Goal: Task Accomplishment & Management: Complete application form

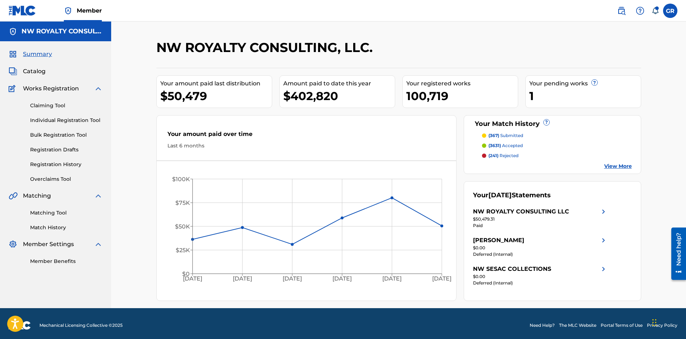
click at [42, 215] on link "Matching Tool" at bounding box center [66, 213] width 72 height 8
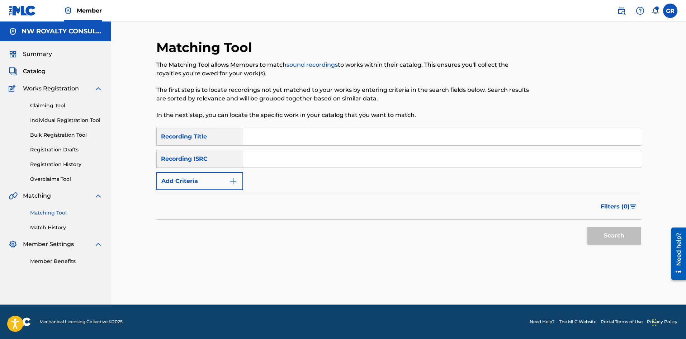
click at [286, 137] on input "Search Form" at bounding box center [442, 136] width 398 height 17
paste input "ANY WEY WE GO"
type input "ANY WEY WE GO"
click at [235, 181] on img "Search Form" at bounding box center [233, 181] width 9 height 9
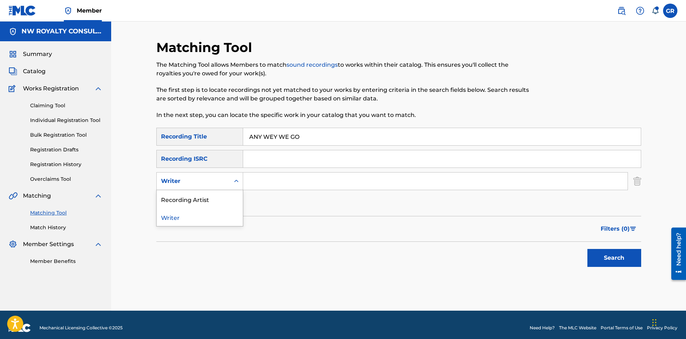
click at [235, 181] on icon "Search Form" at bounding box center [236, 181] width 7 height 7
click at [202, 199] on div "Recording Artist" at bounding box center [200, 199] width 86 height 18
click at [263, 180] on input "Search Form" at bounding box center [435, 181] width 385 height 17
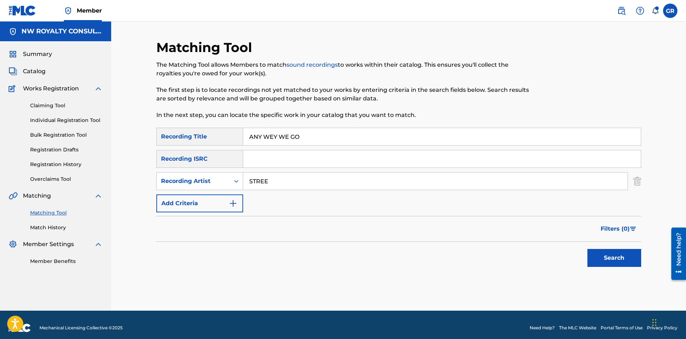
type input "STREET [PERSON_NAME]"
click at [622, 256] on button "Search" at bounding box center [615, 258] width 54 height 18
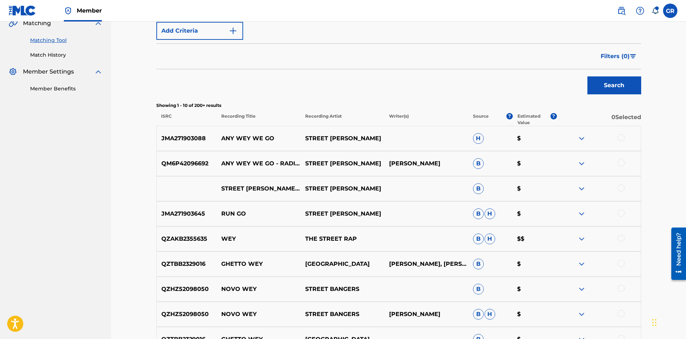
scroll to position [179, 0]
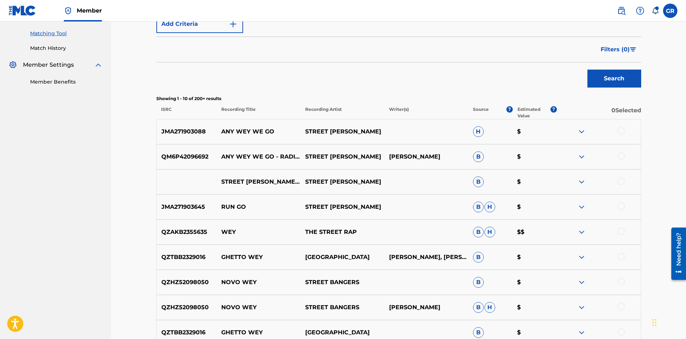
click at [620, 181] on div at bounding box center [621, 181] width 7 height 7
click at [620, 155] on div at bounding box center [621, 155] width 7 height 7
click at [621, 132] on div at bounding box center [621, 130] width 7 height 7
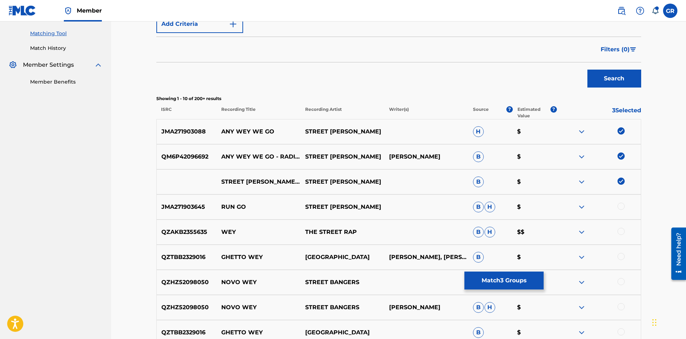
click at [507, 277] on button "Match 3 Groups" at bounding box center [504, 281] width 79 height 18
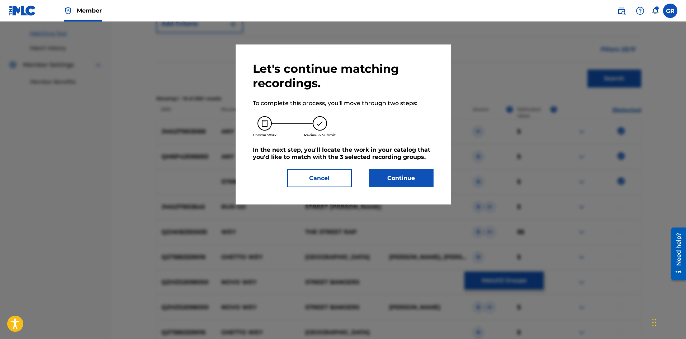
click at [410, 174] on button "Continue" at bounding box center [401, 178] width 65 height 18
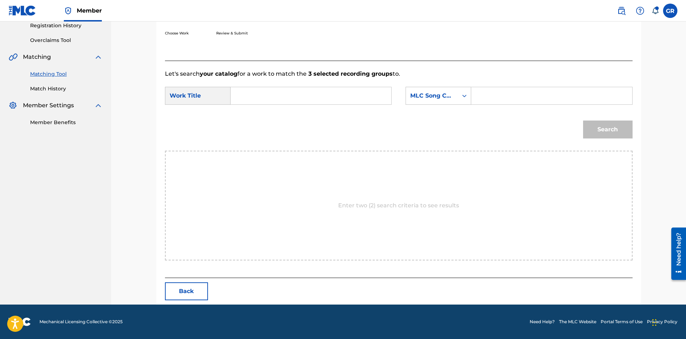
click at [254, 93] on input "Search Form" at bounding box center [311, 95] width 149 height 17
paste input "ANY WEY WE GO"
type input "ANY WEY WE GO"
click at [496, 93] on input "Search Form" at bounding box center [551, 95] width 149 height 17
paste input "AA8ID2"
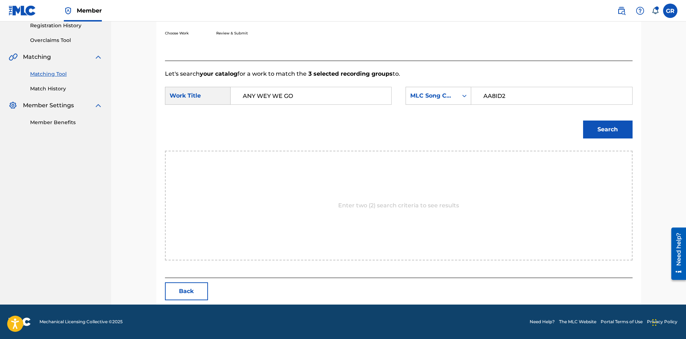
type input "AA8ID2"
click at [611, 127] on button "Search" at bounding box center [608, 130] width 50 height 18
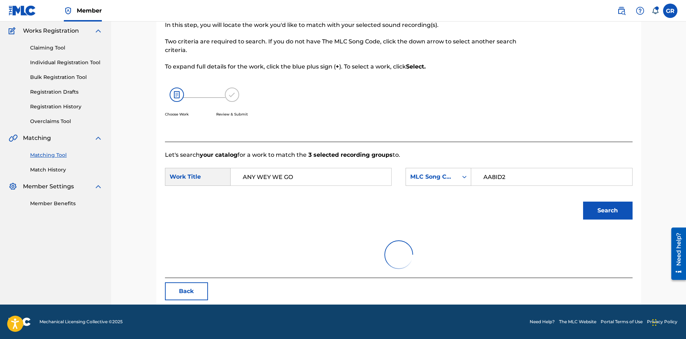
scroll to position [118, 0]
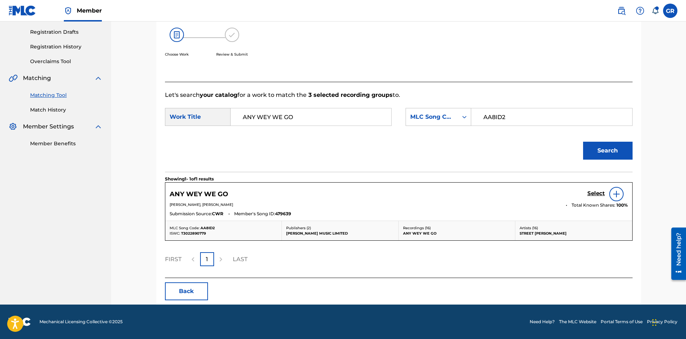
click at [594, 193] on h5 "Select" at bounding box center [597, 193] width 18 height 7
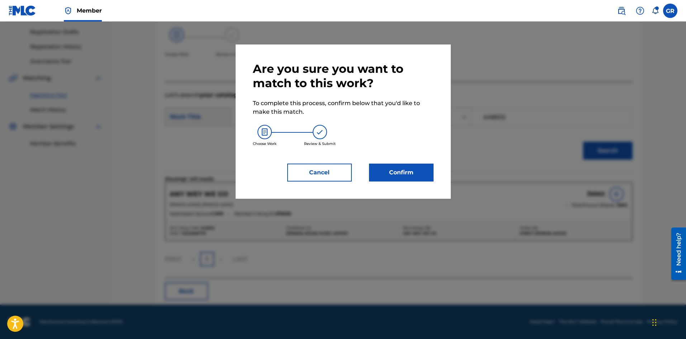
click at [406, 170] on button "Confirm" at bounding box center [401, 173] width 65 height 18
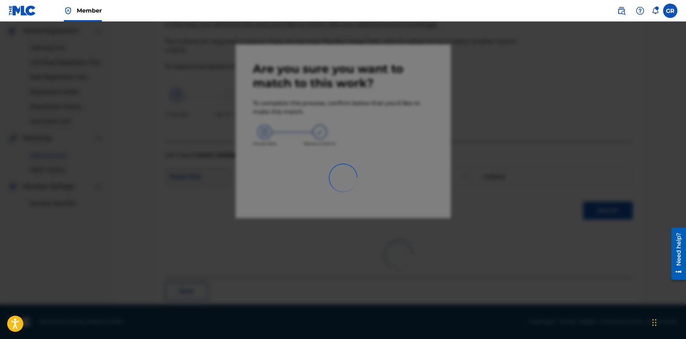
scroll to position [17, 0]
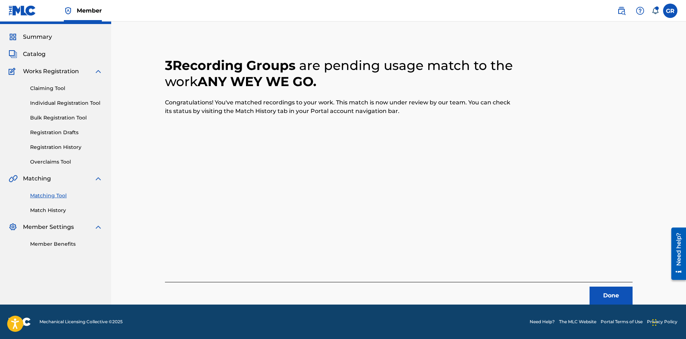
click at [606, 296] on button "Done" at bounding box center [611, 296] width 43 height 18
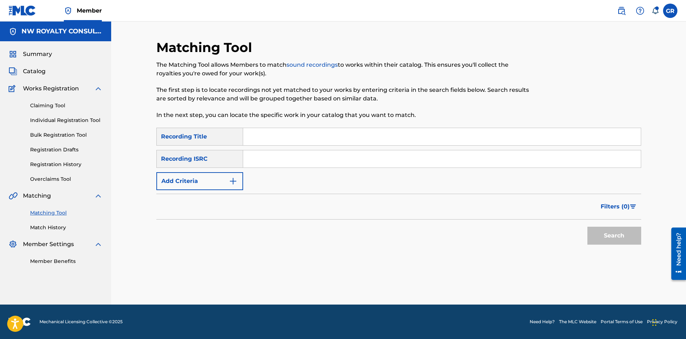
scroll to position [0, 0]
click at [62, 179] on link "Overclaims Tool" at bounding box center [66, 179] width 72 height 8
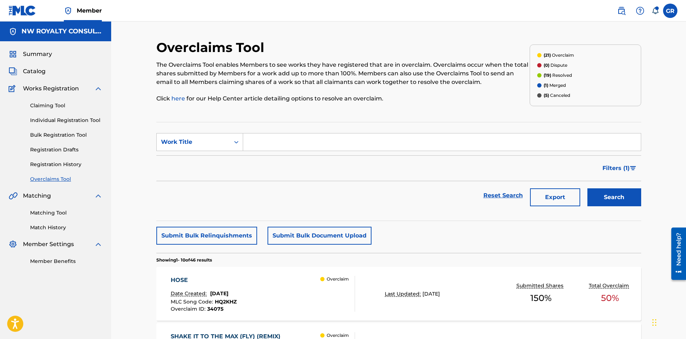
click at [183, 278] on div "HOSE" at bounding box center [204, 280] width 66 height 9
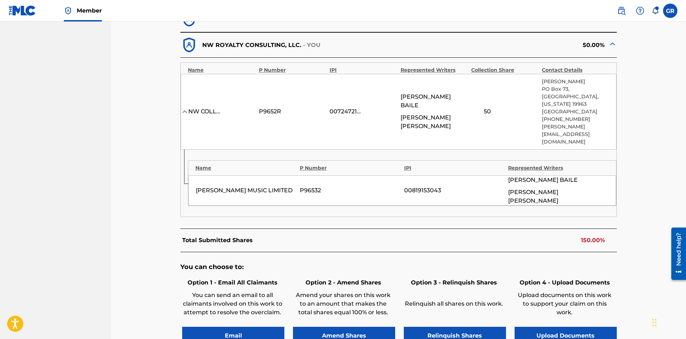
scroll to position [305, 0]
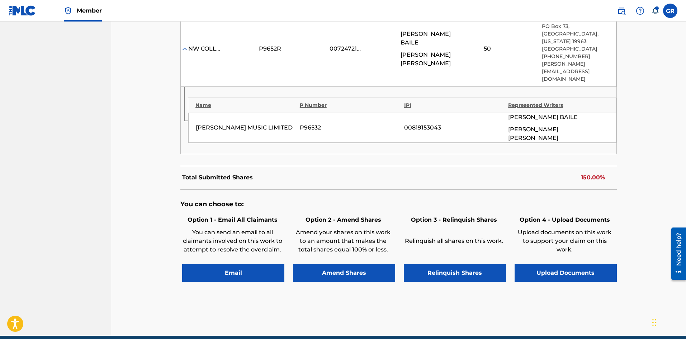
click at [559, 264] on button "Upload Documents" at bounding box center [566, 273] width 102 height 18
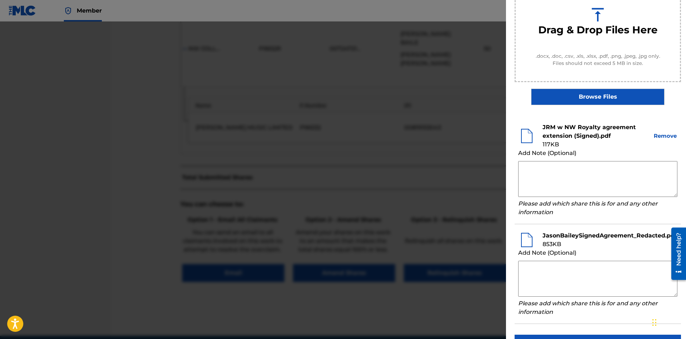
scroll to position [127, 0]
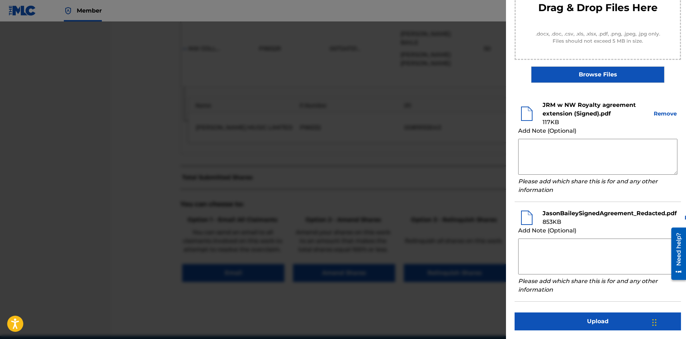
click at [152, 223] on div at bounding box center [343, 191] width 686 height 339
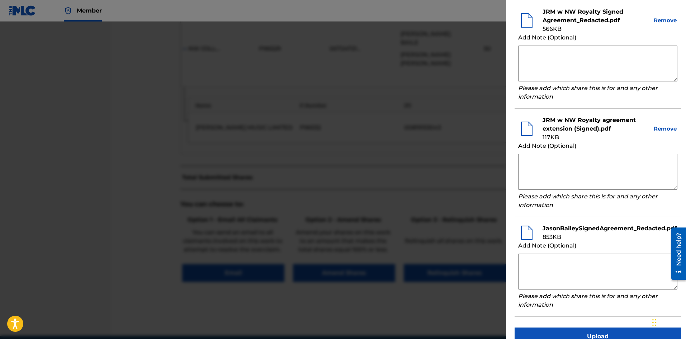
scroll to position [236, 0]
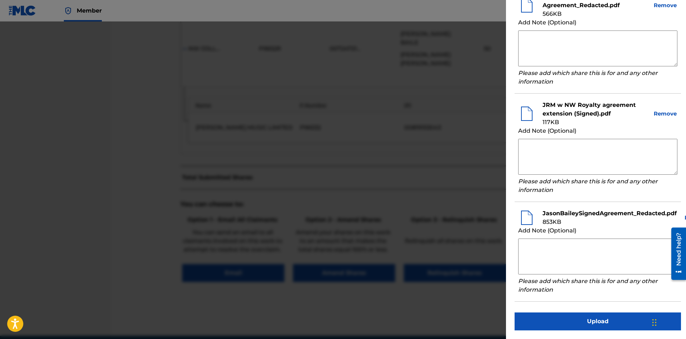
click at [526, 240] on textarea at bounding box center [597, 257] width 159 height 36
drag, startPoint x: 583, startPoint y: 249, endPoint x: 590, endPoint y: 253, distance: 7.5
click at [583, 249] on textarea "NW Collections/JRM maintain their 50% claim obo [PERSON_NAME] aka" at bounding box center [597, 257] width 159 height 36
type textarea "NW Collections/JRM maintain their 50% claim obo [PERSON_NAME] aka [PERSON_NAME]."
click at [587, 318] on button "Upload" at bounding box center [598, 321] width 166 height 18
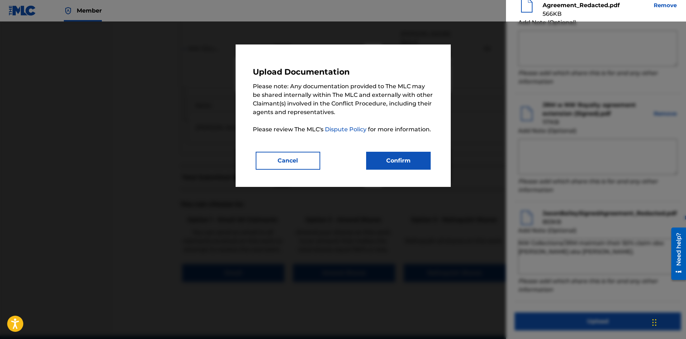
click at [396, 161] on button "Confirm" at bounding box center [398, 161] width 65 height 18
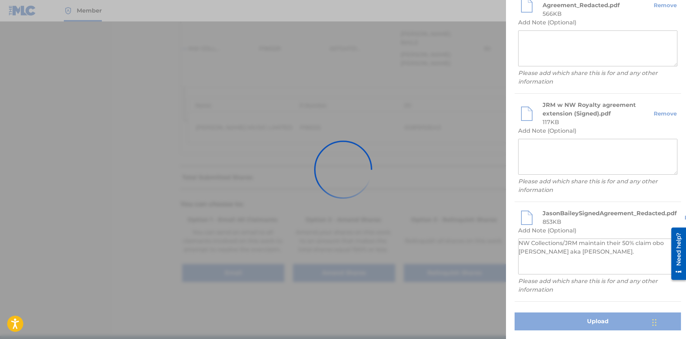
scroll to position [52, 0]
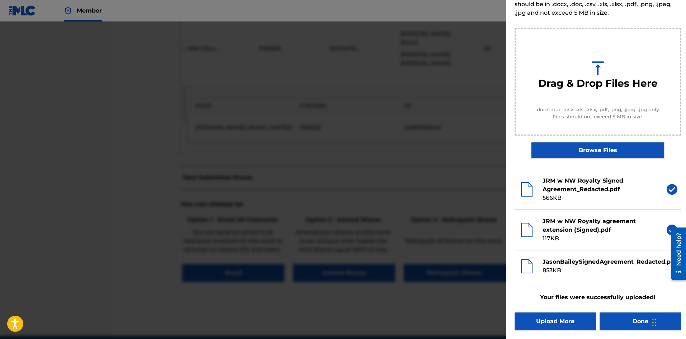
click at [614, 317] on button "Done" at bounding box center [640, 321] width 81 height 18
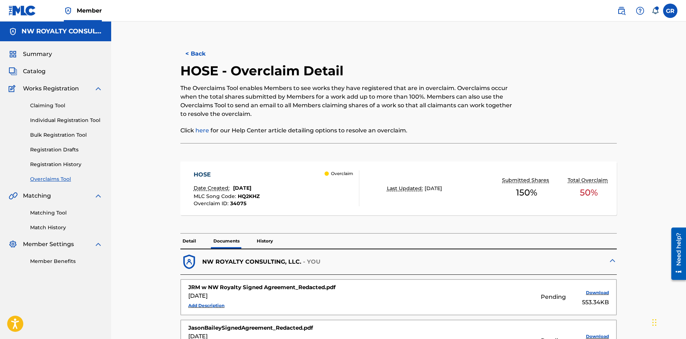
click at [198, 52] on button "< Back" at bounding box center [201, 54] width 43 height 18
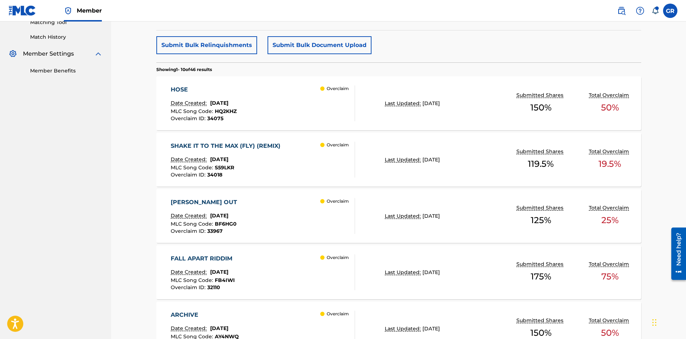
scroll to position [215, 0]
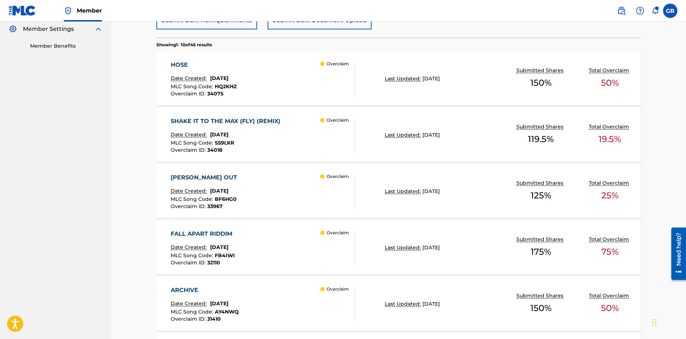
click at [221, 121] on div "SHAKE IT TO THE MAX (FLY) (REMIX)" at bounding box center [227, 121] width 113 height 9
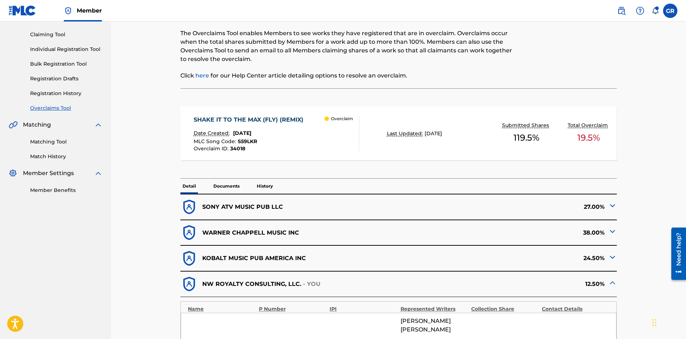
scroll to position [50, 0]
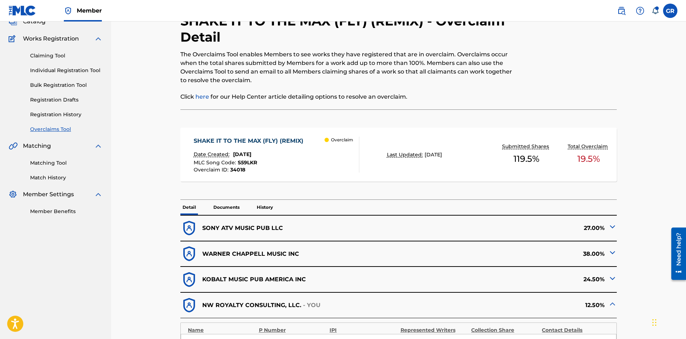
click at [222, 206] on p "Documents" at bounding box center [226, 207] width 30 height 15
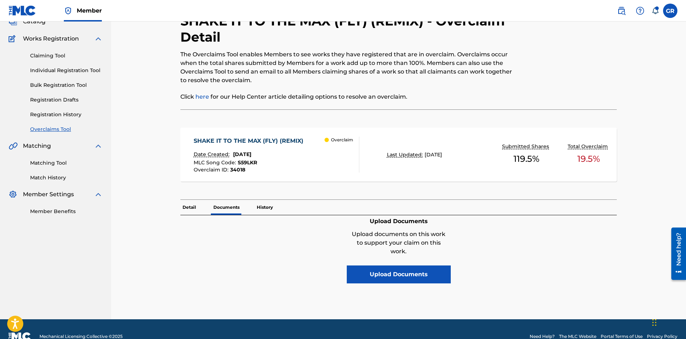
click at [265, 208] on p "History" at bounding box center [265, 207] width 20 height 15
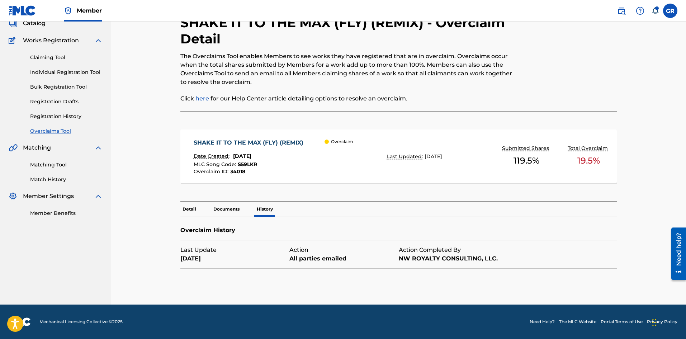
scroll to position [48, 0]
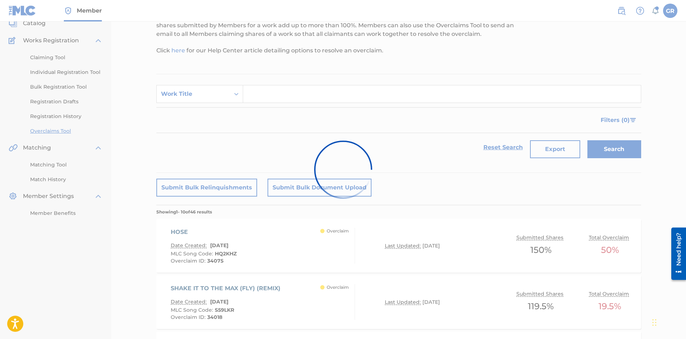
scroll to position [215, 0]
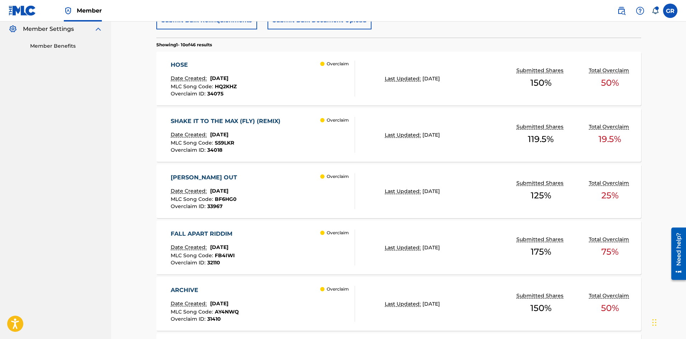
click at [181, 176] on div "[PERSON_NAME] OUT" at bounding box center [206, 177] width 70 height 9
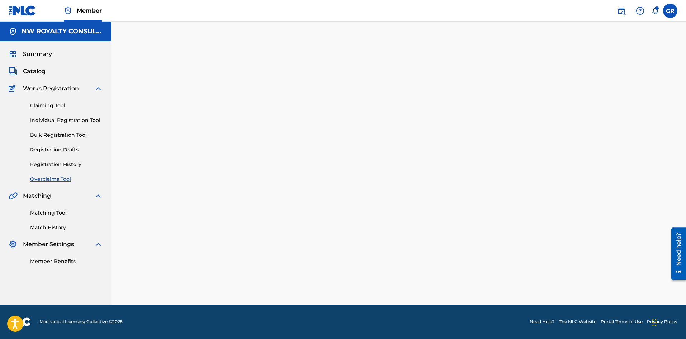
click at [47, 178] on link "Overclaims Tool" at bounding box center [66, 179] width 72 height 8
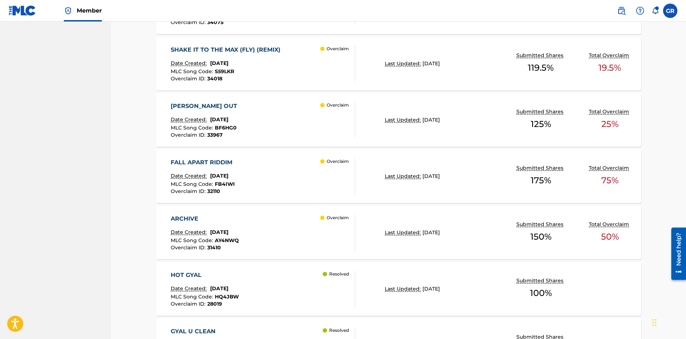
scroll to position [287, 0]
click at [192, 162] on div "FALL APART RIDDIM" at bounding box center [203, 162] width 65 height 9
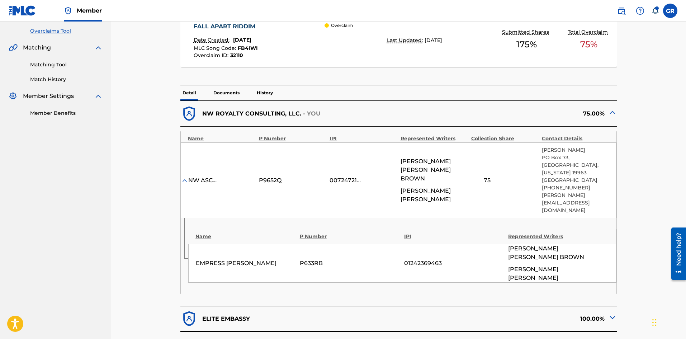
scroll to position [108, 0]
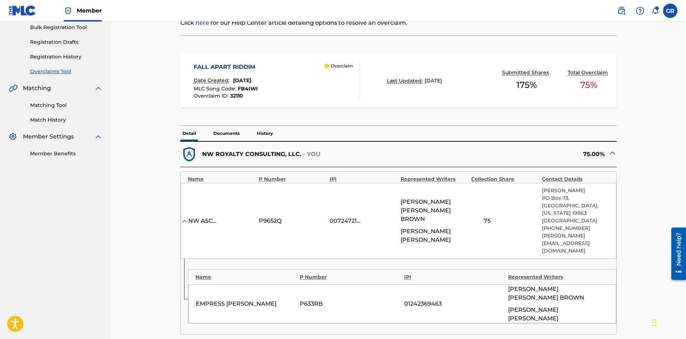
click at [229, 133] on p "Documents" at bounding box center [226, 133] width 30 height 15
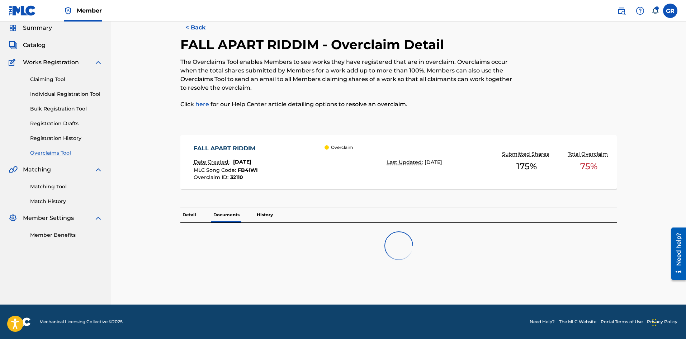
scroll to position [108, 0]
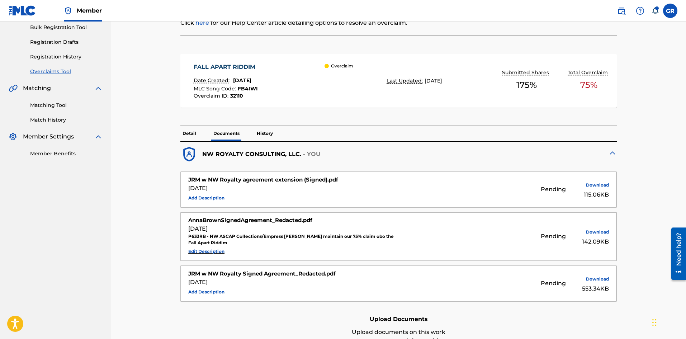
click at [265, 133] on p "History" at bounding box center [265, 133] width 20 height 15
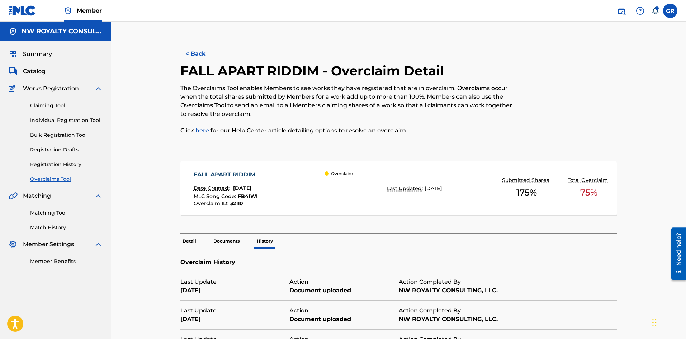
click at [191, 53] on button "< Back" at bounding box center [201, 54] width 43 height 18
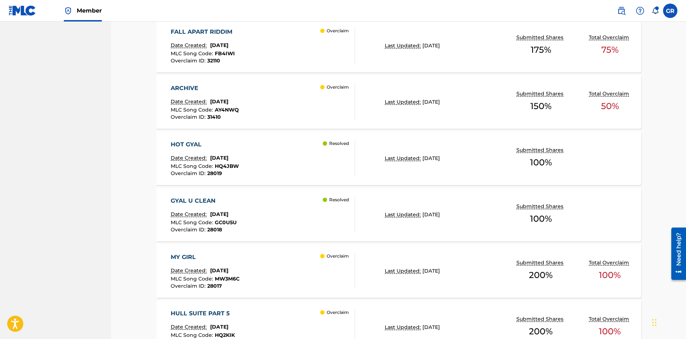
scroll to position [430, 0]
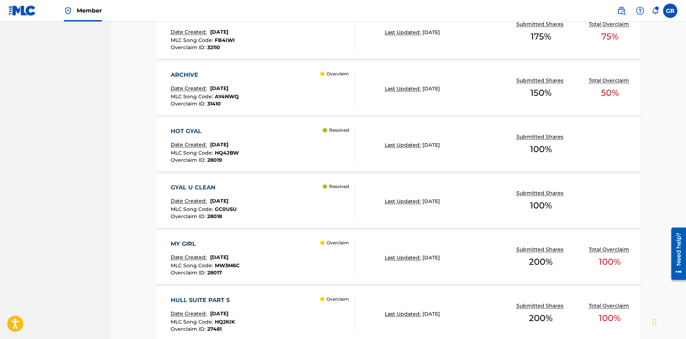
click at [189, 127] on div "HOT GYAL" at bounding box center [205, 131] width 68 height 9
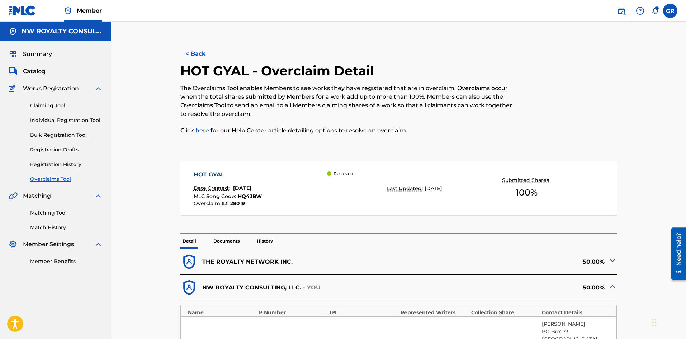
click at [229, 241] on p "Documents" at bounding box center [226, 241] width 30 height 15
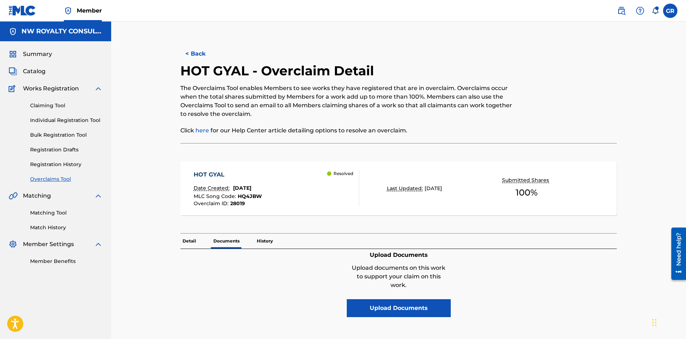
click at [187, 239] on p "Detail" at bounding box center [189, 241] width 18 height 15
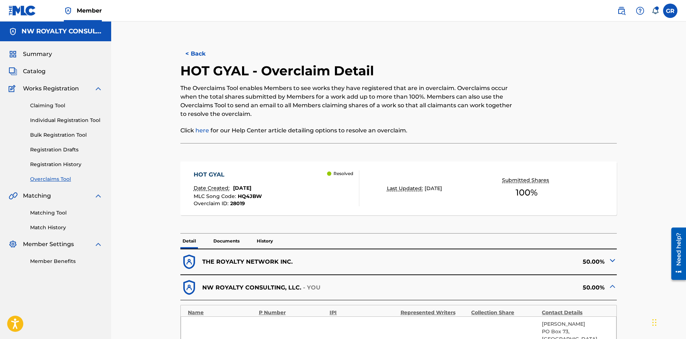
click at [191, 53] on button "< Back" at bounding box center [201, 54] width 43 height 18
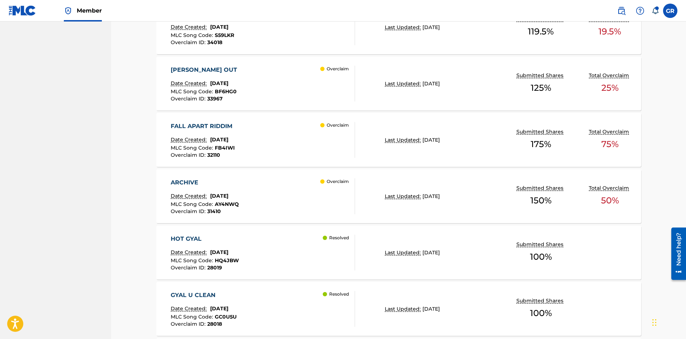
scroll to position [287, 0]
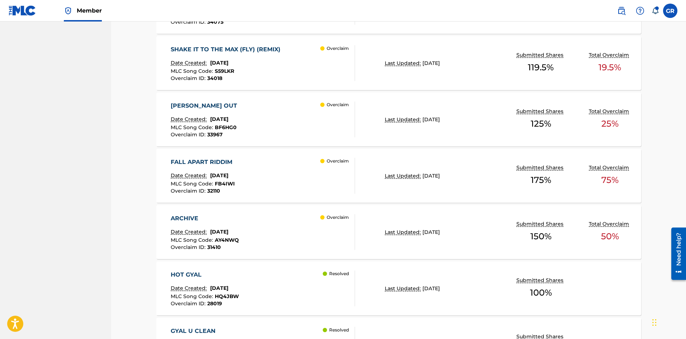
click at [190, 104] on div "[PERSON_NAME] OUT" at bounding box center [206, 106] width 70 height 9
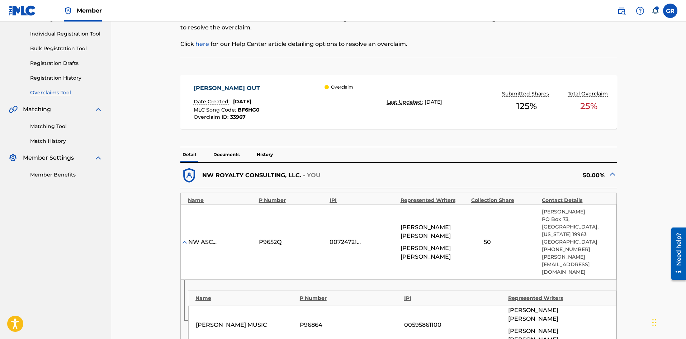
scroll to position [72, 0]
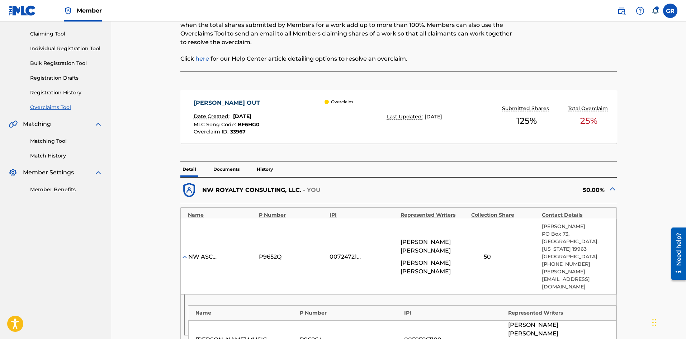
click at [230, 170] on p "Documents" at bounding box center [226, 169] width 30 height 15
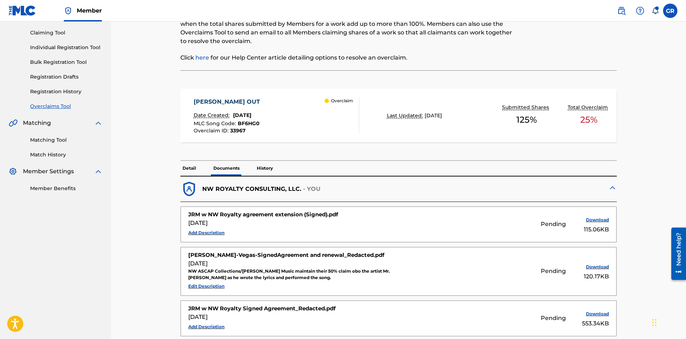
scroll to position [72, 0]
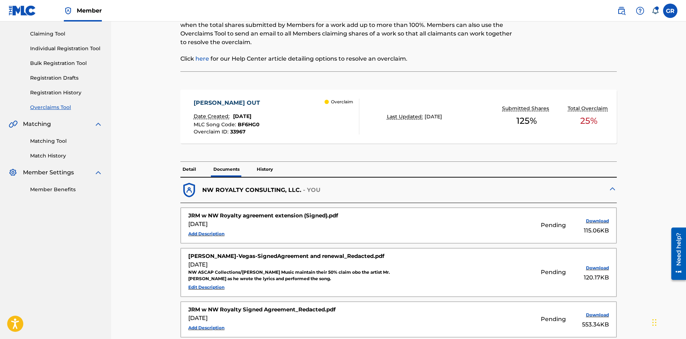
click at [264, 168] on p "History" at bounding box center [265, 169] width 20 height 15
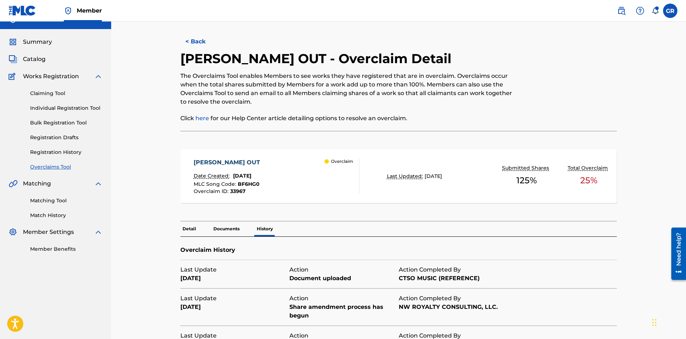
scroll to position [12, 0]
click at [193, 40] on button "< Back" at bounding box center [201, 42] width 43 height 18
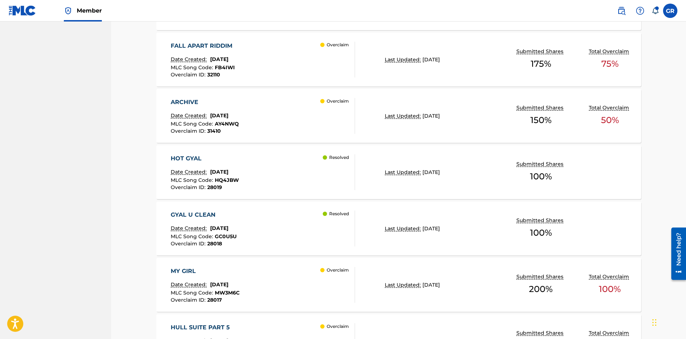
scroll to position [430, 0]
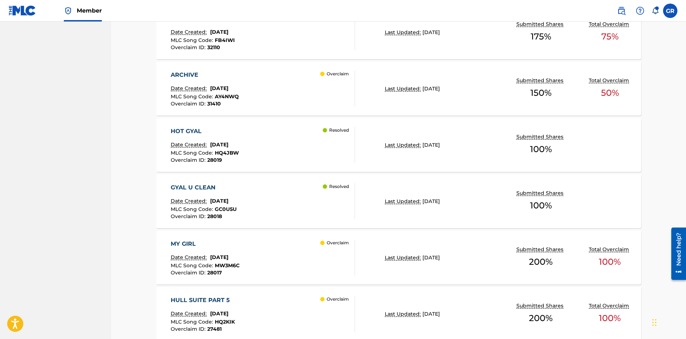
click at [180, 242] on div "MY GIRL" at bounding box center [205, 244] width 69 height 9
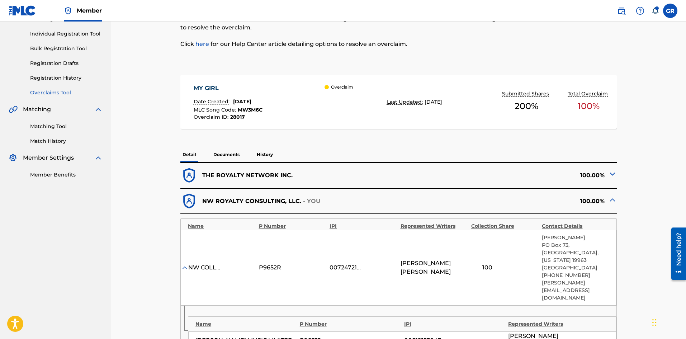
scroll to position [72, 0]
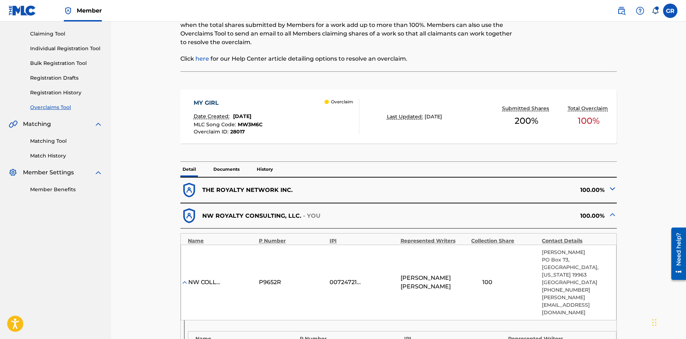
click at [233, 169] on p "Documents" at bounding box center [226, 169] width 30 height 15
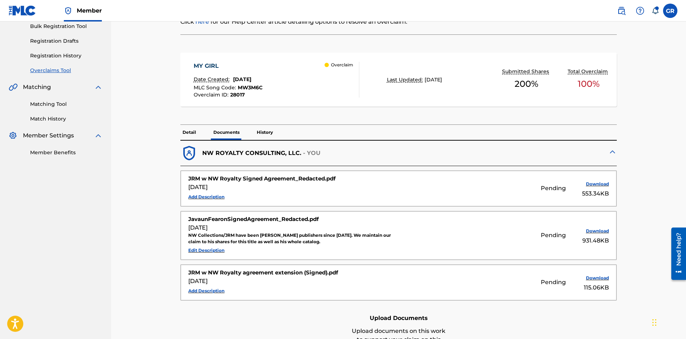
scroll to position [72, 0]
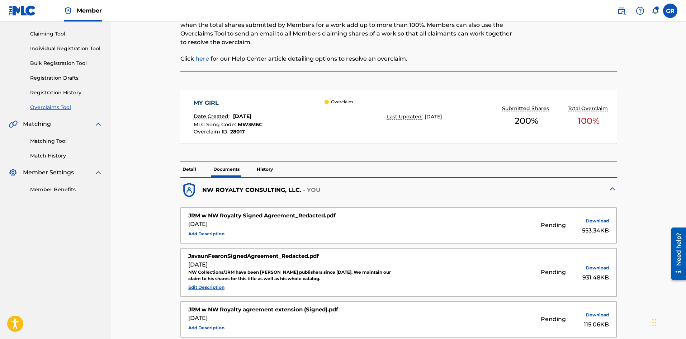
click at [266, 169] on p "History" at bounding box center [265, 169] width 20 height 15
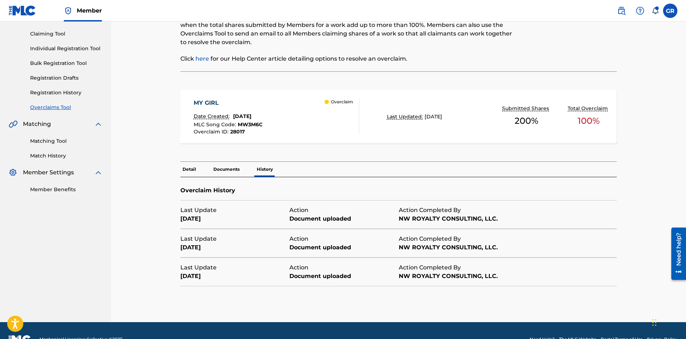
click at [224, 167] on p "Documents" at bounding box center [226, 169] width 30 height 15
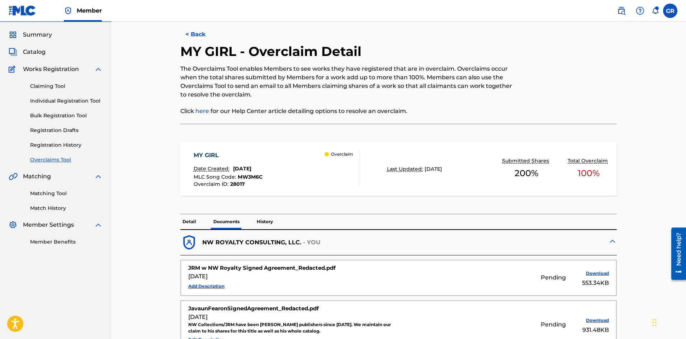
scroll to position [36, 0]
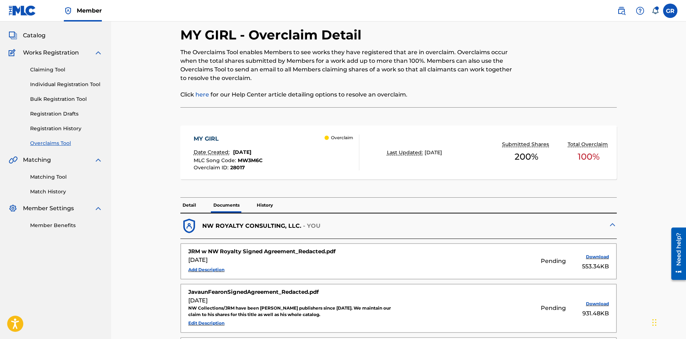
click at [211, 137] on div "MY GIRL" at bounding box center [228, 139] width 69 height 9
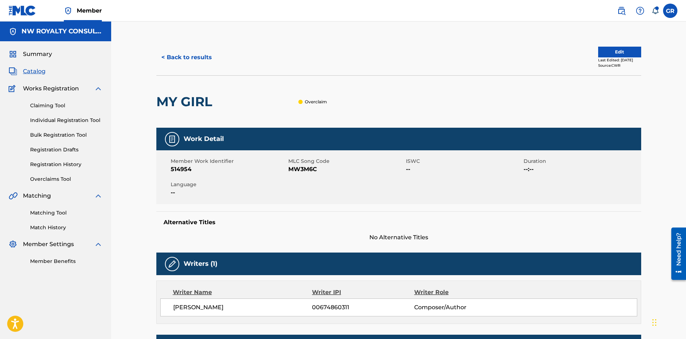
click at [167, 59] on button "< Back to results" at bounding box center [186, 57] width 61 height 18
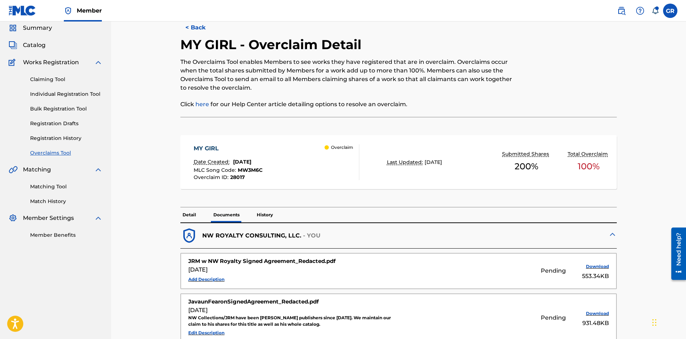
scroll to position [36, 0]
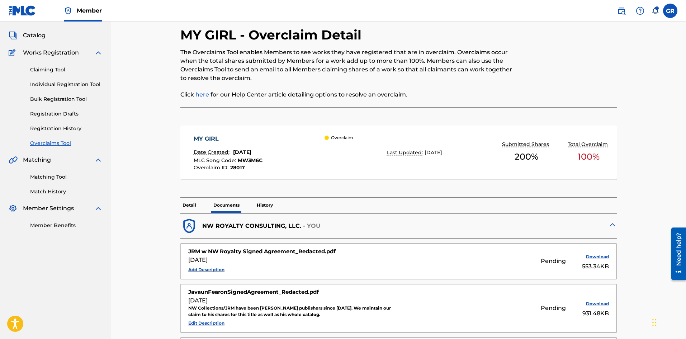
click at [58, 145] on link "Overclaims Tool" at bounding box center [66, 144] width 72 height 8
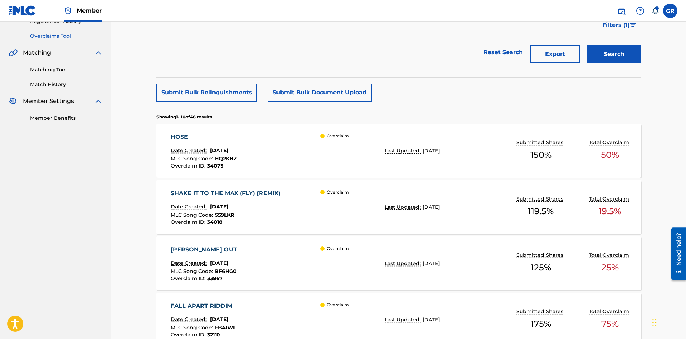
scroll to position [143, 0]
click at [47, 69] on link "Matching Tool" at bounding box center [66, 70] width 72 height 8
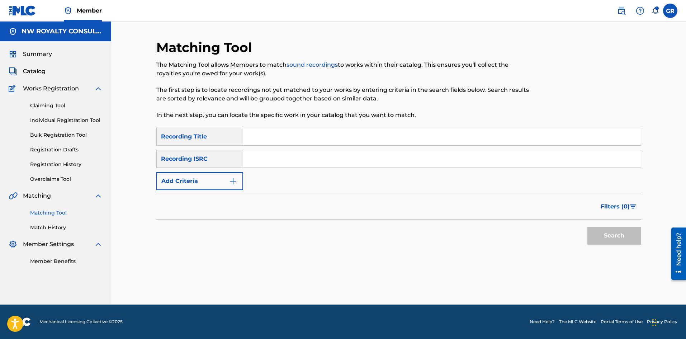
click at [254, 136] on input "Search Form" at bounding box center [442, 136] width 398 height 17
paste input "HOSE"
type input "HOSE"
click at [230, 182] on img "Search Form" at bounding box center [233, 181] width 9 height 9
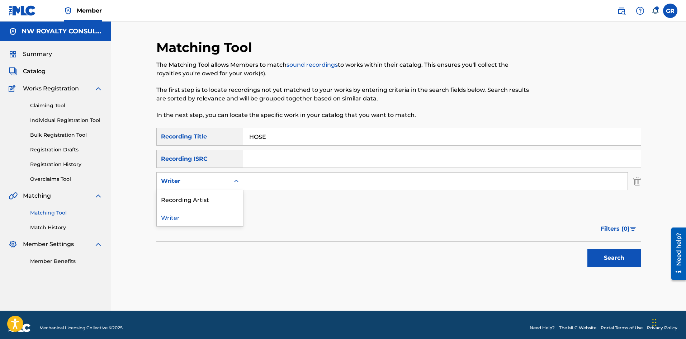
click at [230, 182] on div "Search Form" at bounding box center [236, 181] width 13 height 13
click at [212, 198] on div "Recording Artist" at bounding box center [200, 199] width 86 height 18
click at [255, 181] on input "Search Form" at bounding box center [435, 181] width 385 height 17
type input "IWAATA"
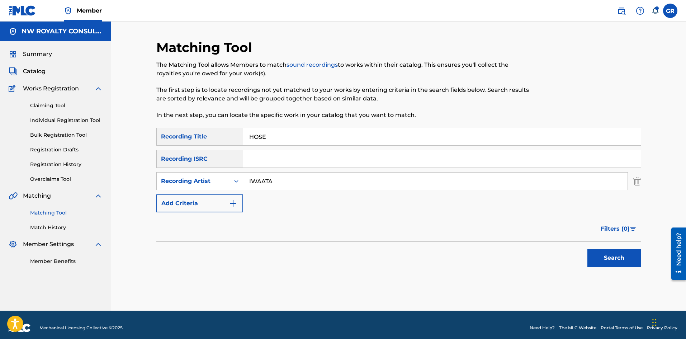
drag, startPoint x: 607, startPoint y: 259, endPoint x: 575, endPoint y: 260, distance: 32.0
click at [607, 259] on button "Search" at bounding box center [615, 258] width 54 height 18
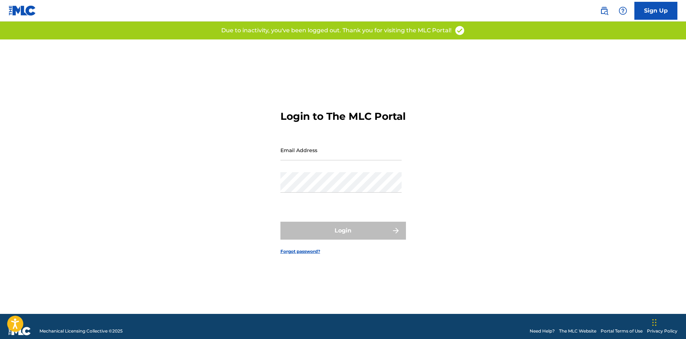
click at [336, 234] on div "Login" at bounding box center [344, 231] width 126 height 18
click at [317, 160] on input "Email Address" at bounding box center [341, 150] width 121 height 20
type input "[EMAIL_ADDRESS][DOMAIN_NAME]"
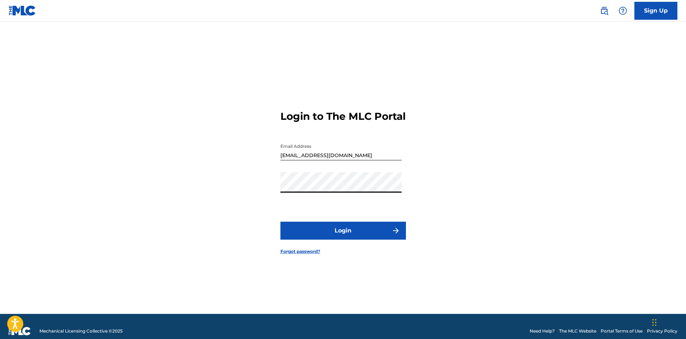
click at [358, 240] on button "Login" at bounding box center [344, 231] width 126 height 18
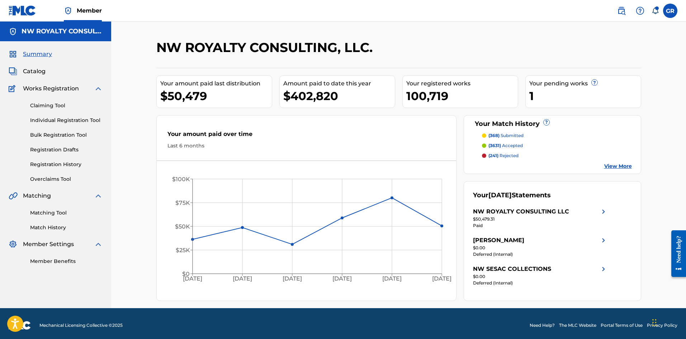
click at [50, 215] on link "Matching Tool" at bounding box center [66, 213] width 72 height 8
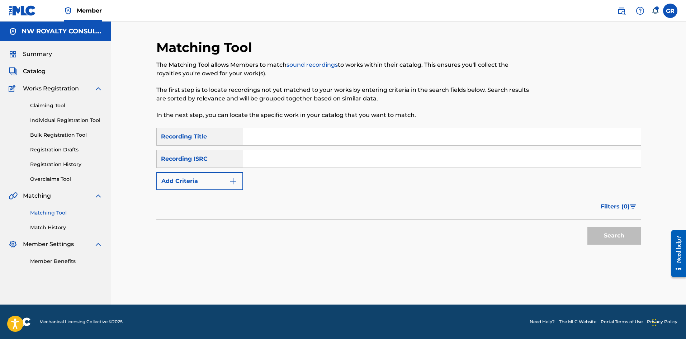
click at [265, 136] on input "Search Form" at bounding box center [442, 136] width 398 height 17
paste input "HOSE"
type input "HOSE"
click at [231, 181] on img "Search Form" at bounding box center [233, 181] width 9 height 9
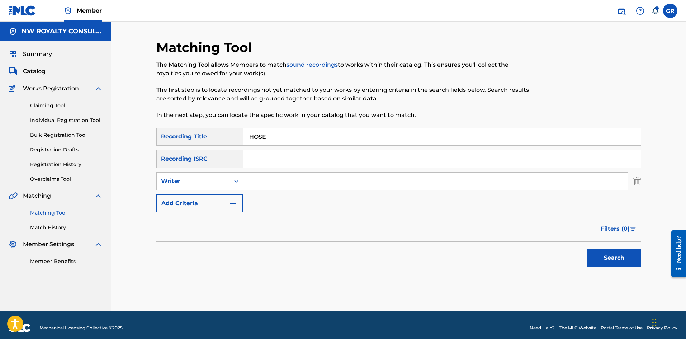
click at [231, 181] on div "Search Form" at bounding box center [236, 181] width 13 height 13
click at [203, 197] on div "Recording Artist" at bounding box center [200, 199] width 86 height 18
click at [275, 180] on input "Search Form" at bounding box center [435, 181] width 385 height 17
type input "IWAATA"
click at [620, 259] on button "Search" at bounding box center [615, 258] width 54 height 18
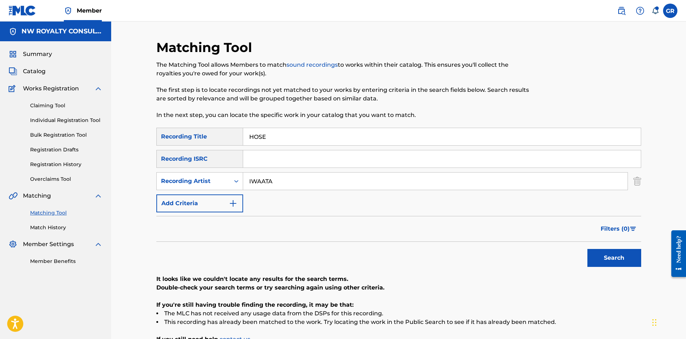
click at [132, 126] on div "Matching Tool The Matching Tool allows Members to match sound recordings to wor…" at bounding box center [398, 201] width 575 height 358
drag, startPoint x: 275, startPoint y: 137, endPoint x: 249, endPoint y: 137, distance: 26.2
click at [240, 137] on div "SearchWithCriteria01f3393d-516b-4527-96d5-e8fc1834f5f3 Recording Title HOSE" at bounding box center [398, 137] width 485 height 18
paste input "PSYCOTIC"
type input "PSYCOTIC"
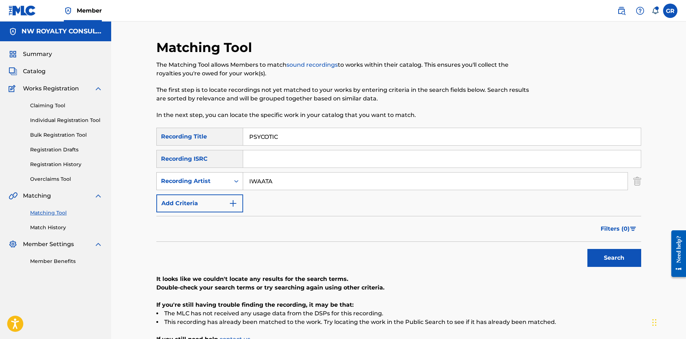
drag, startPoint x: 287, startPoint y: 181, endPoint x: 218, endPoint y: 180, distance: 69.2
click at [218, 180] on div "SearchWithCriteria03e31738-373c-44c1-8041-a2d3fe69c861 Recording Artist [PERSON…" at bounding box center [398, 181] width 485 height 18
type input "STREET [PERSON_NAME]"
click at [588, 249] on button "Search" at bounding box center [615, 258] width 54 height 18
drag, startPoint x: 289, startPoint y: 137, endPoint x: 234, endPoint y: 135, distance: 55.3
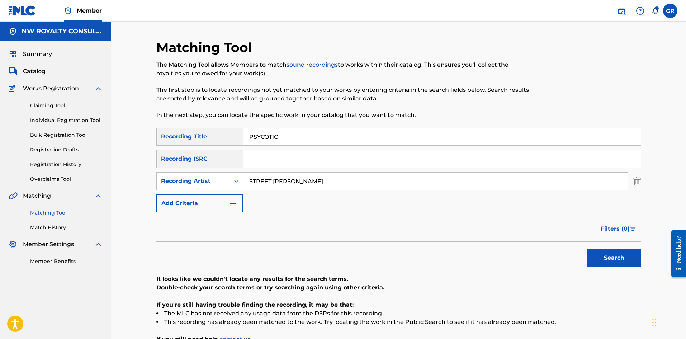
click at [229, 136] on div "SearchWithCriteria01f3393d-516b-4527-96d5-e8fc1834f5f3 Recording Title PSYCOTIC" at bounding box center [398, 137] width 485 height 18
paste input "REPRESENT (INTERLUDE)"
click at [625, 253] on button "Search" at bounding box center [615, 258] width 54 height 18
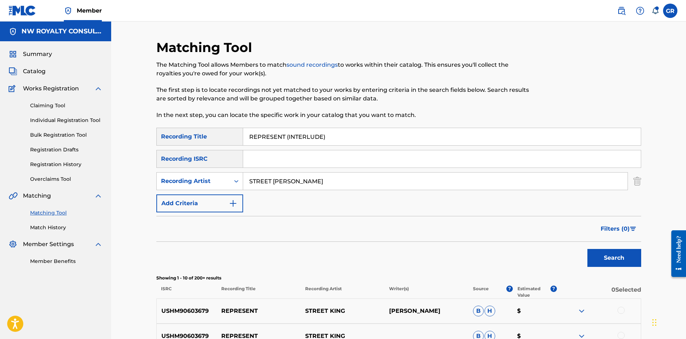
drag, startPoint x: 335, startPoint y: 130, endPoint x: 221, endPoint y: 133, distance: 113.4
click at [221, 133] on div "SearchWithCriteria01f3393d-516b-4527-96d5-e8fc1834f5f3 Recording Title REPRESEN…" at bounding box center [398, 137] width 485 height 18
paste input "WALLSTREET"
click at [612, 253] on button "Search" at bounding box center [615, 258] width 54 height 18
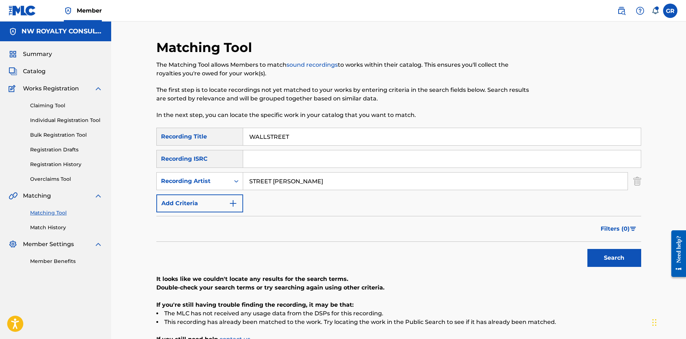
click at [330, 137] on input "WALLSTREET" at bounding box center [442, 136] width 398 height 17
click at [311, 136] on input "WALLSTREET" at bounding box center [442, 136] width 398 height 17
click at [588, 249] on button "Search" at bounding box center [615, 258] width 54 height 18
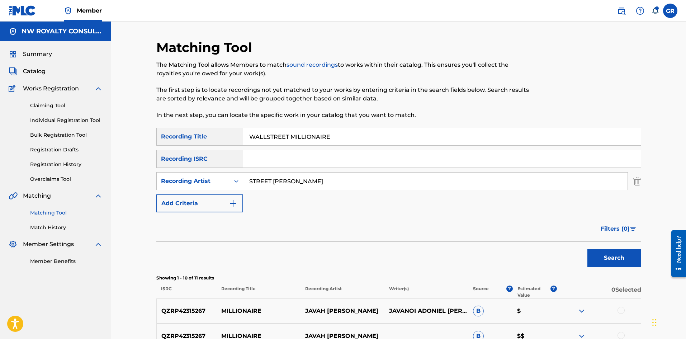
drag, startPoint x: 336, startPoint y: 138, endPoint x: 223, endPoint y: 131, distance: 113.6
click at [223, 131] on div "SearchWithCriteria01f3393d-516b-4527-96d5-e8fc1834f5f3 Recording Title WALLSTRE…" at bounding box center [398, 137] width 485 height 18
paste input "ISE WORDS (INTRO)"
click at [619, 260] on button "Search" at bounding box center [615, 258] width 54 height 18
click at [137, 124] on div "Matching Tool The Matching Tool allows Members to match sound recordings to wor…" at bounding box center [398, 313] width 575 height 582
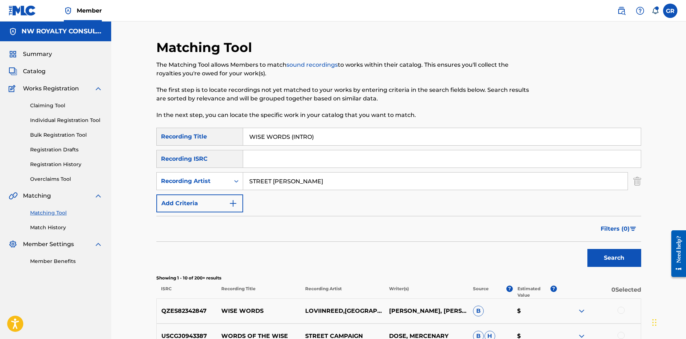
drag, startPoint x: 312, startPoint y: 137, endPoint x: 236, endPoint y: 135, distance: 76.1
click at [236, 135] on div "SearchWithCriteria01f3393d-516b-4527-96d5-e8fc1834f5f3 Recording Title WISE WOR…" at bounding box center [398, 137] width 485 height 18
paste input "NO LOVE"
type input "NO LOVE"
click at [390, 178] on input "STREET [PERSON_NAME]" at bounding box center [435, 181] width 385 height 17
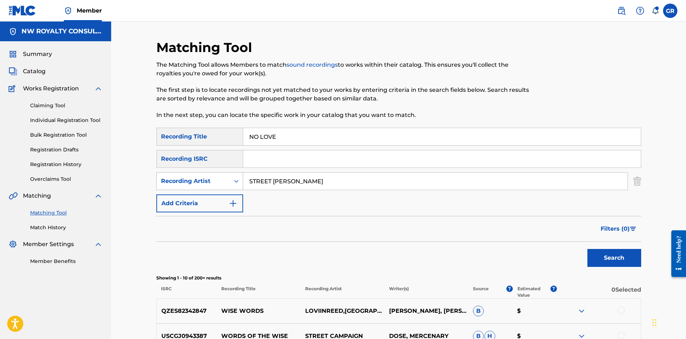
drag, startPoint x: 250, startPoint y: 180, endPoint x: 208, endPoint y: 178, distance: 42.0
click at [209, 178] on div "SearchWithCriteria03e31738-373c-44c1-8041-a2d3fe69c861 Recording Artist STREET …" at bounding box center [398, 181] width 485 height 18
type input "RADIJAH"
click at [588, 249] on button "Search" at bounding box center [615, 258] width 54 height 18
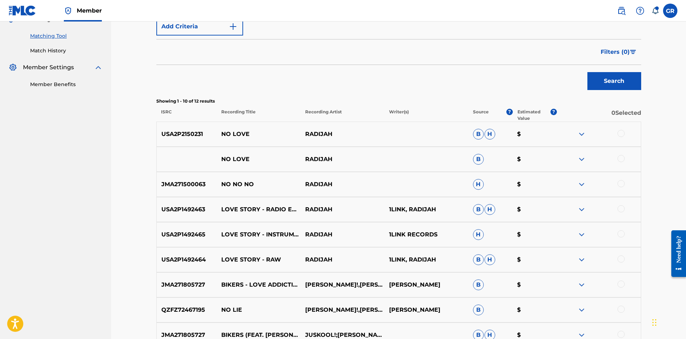
scroll to position [179, 0]
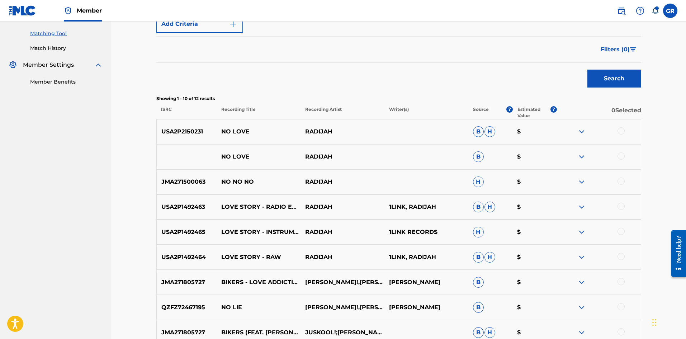
click at [621, 157] on div at bounding box center [621, 155] width 7 height 7
click at [621, 131] on div at bounding box center [621, 130] width 7 height 7
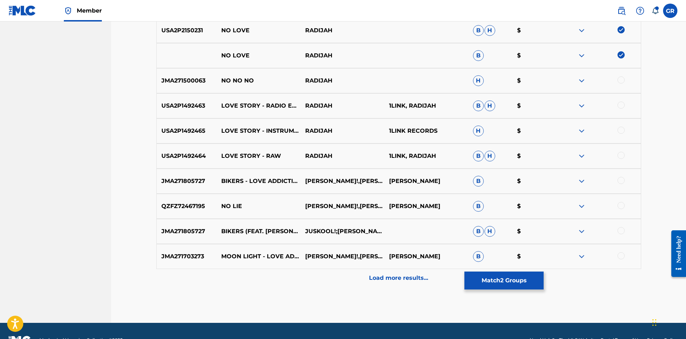
scroll to position [287, 0]
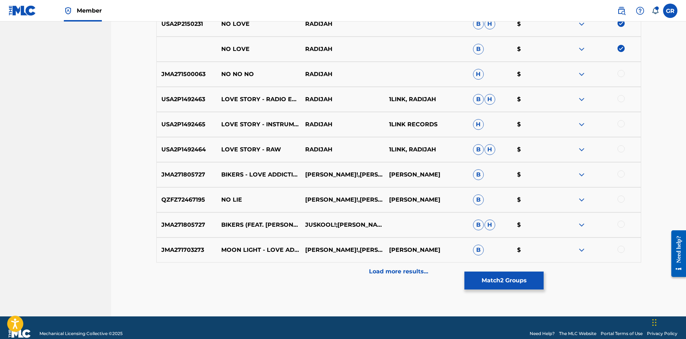
click at [497, 280] on button "Match 2 Groups" at bounding box center [504, 281] width 79 height 18
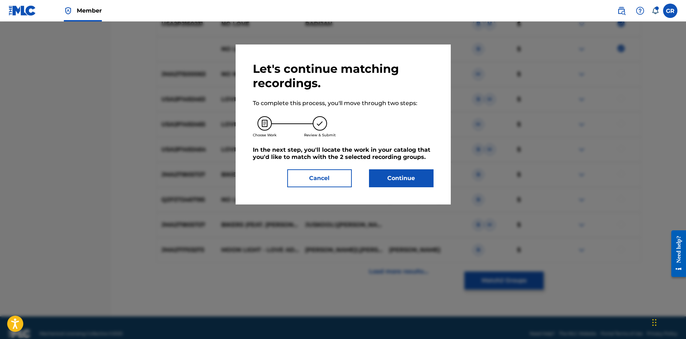
click at [402, 179] on button "Continue" at bounding box center [401, 178] width 65 height 18
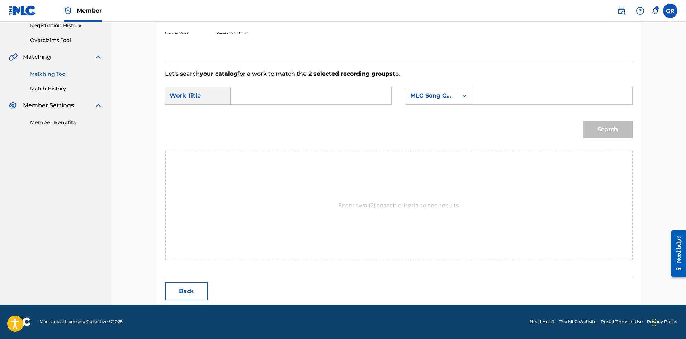
click at [259, 94] on input "Search Form" at bounding box center [311, 95] width 149 height 17
paste input "NO LOVE"
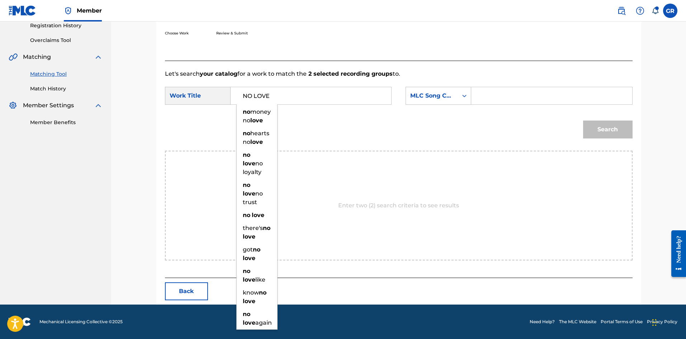
type input "NO LOVE"
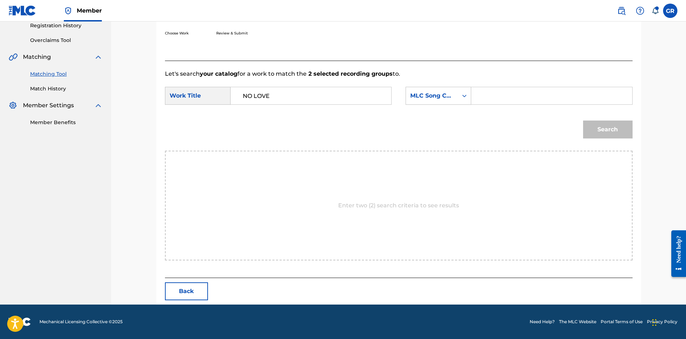
click at [486, 94] on input "Search Form" at bounding box center [551, 95] width 149 height 17
paste input "N95NBS"
type input "N95NBS"
click at [599, 127] on button "Search" at bounding box center [608, 130] width 50 height 18
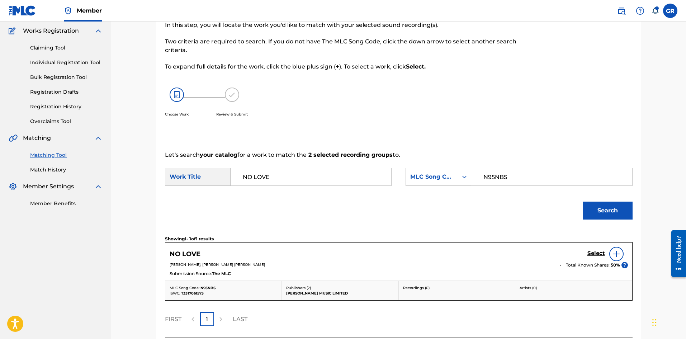
scroll to position [118, 0]
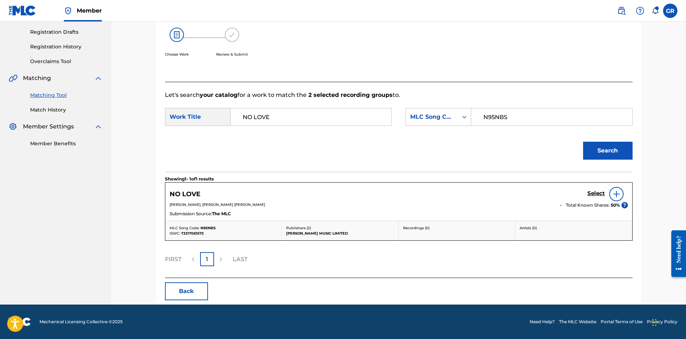
click at [593, 195] on h5 "Select" at bounding box center [597, 193] width 18 height 7
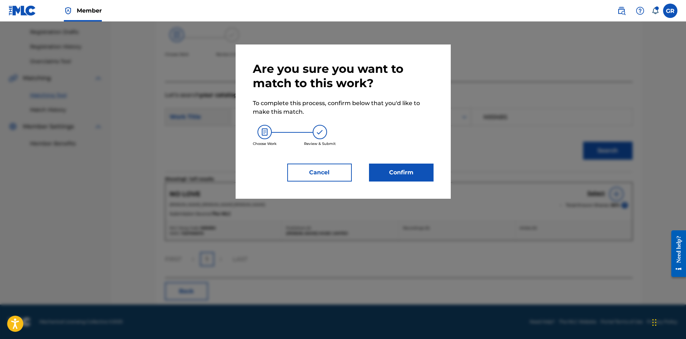
click at [409, 175] on button "Confirm" at bounding box center [401, 173] width 65 height 18
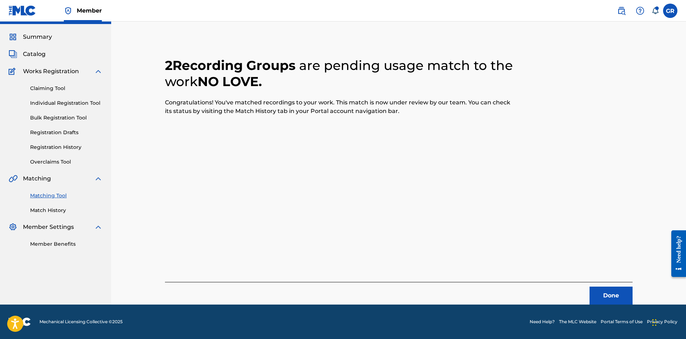
scroll to position [17, 0]
click at [612, 291] on button "Done" at bounding box center [611, 296] width 43 height 18
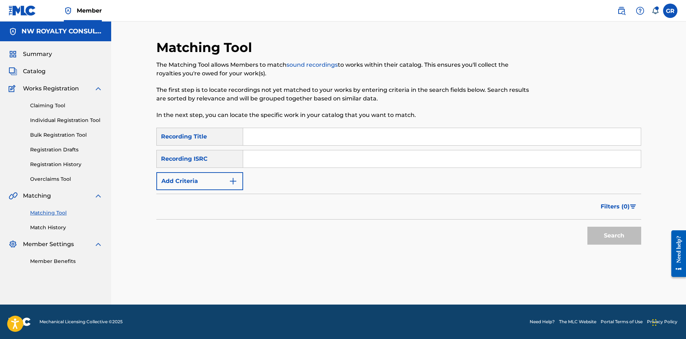
scroll to position [0, 0]
drag, startPoint x: 136, startPoint y: 129, endPoint x: 123, endPoint y: 131, distance: 13.5
click at [136, 129] on div "Matching Tool The Matching Tool allows Members to match sound recordings to wor…" at bounding box center [398, 163] width 575 height 283
click at [39, 70] on span "Catalog" at bounding box center [34, 71] width 23 height 9
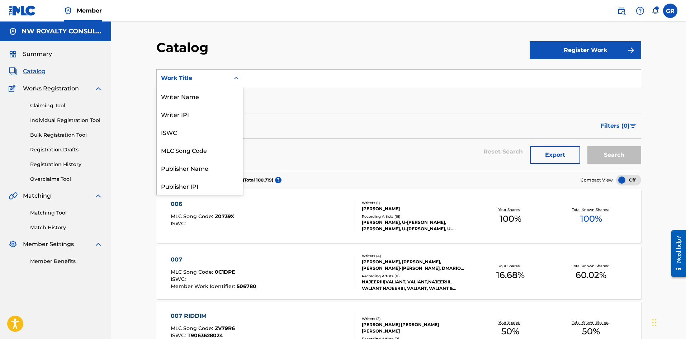
click at [207, 76] on div "Work Title" at bounding box center [193, 78] width 65 height 9
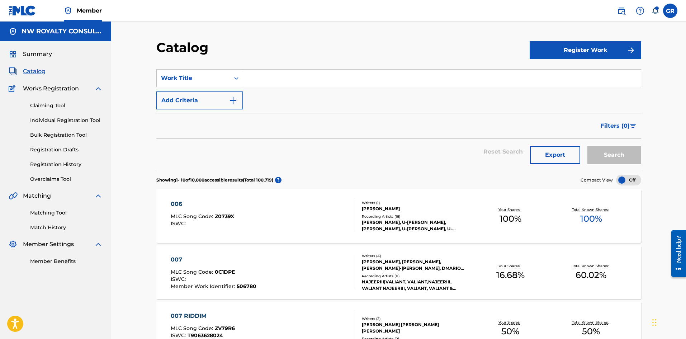
click at [575, 45] on button "Register Work" at bounding box center [586, 50] width 112 height 18
click at [555, 72] on link "Individual" at bounding box center [586, 73] width 112 height 17
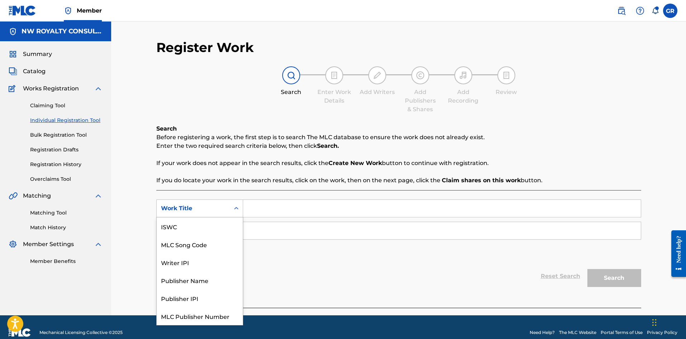
click at [195, 208] on div "Work Title" at bounding box center [193, 208] width 65 height 9
click at [202, 226] on div "MLC Song Code" at bounding box center [200, 226] width 86 height 18
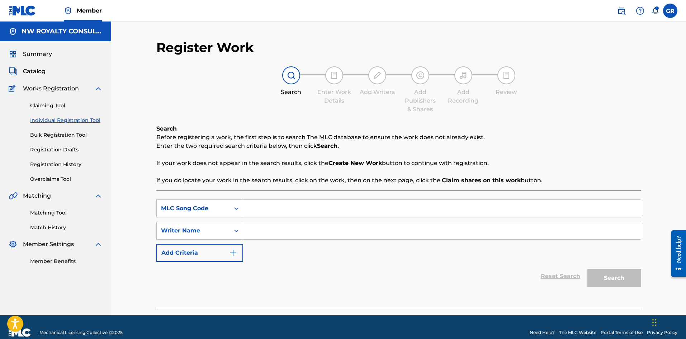
click at [264, 210] on input "Search Form" at bounding box center [442, 208] width 398 height 17
paste input "AA3VAO"
type input "AA3VAO"
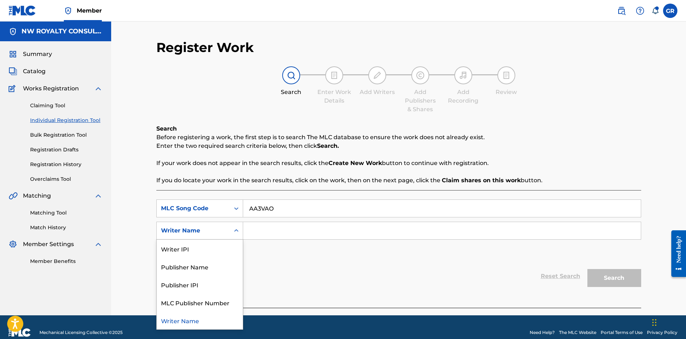
click at [198, 233] on div "Writer Name" at bounding box center [193, 230] width 65 height 9
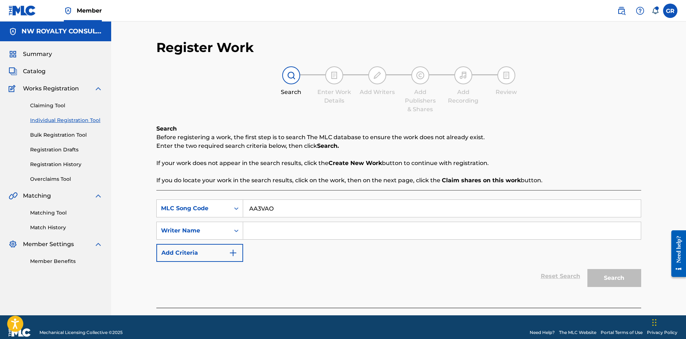
click at [275, 231] on input "Search Form" at bounding box center [442, 230] width 398 height 17
type input "PIZZONIA"
click at [588, 269] on button "Search" at bounding box center [615, 278] width 54 height 18
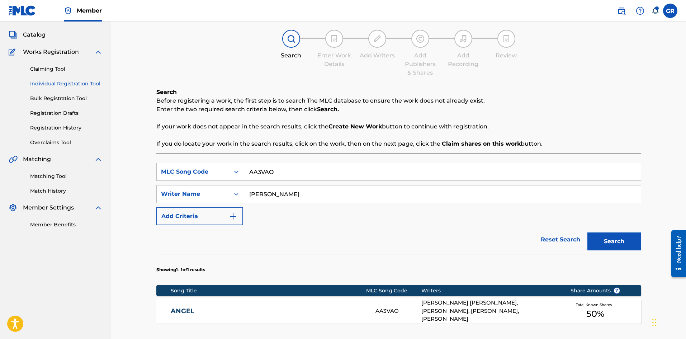
scroll to position [143, 0]
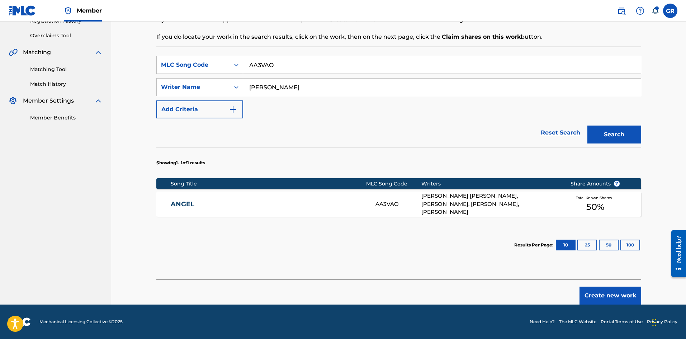
click at [189, 203] on link "ANGEL" at bounding box center [268, 204] width 195 height 8
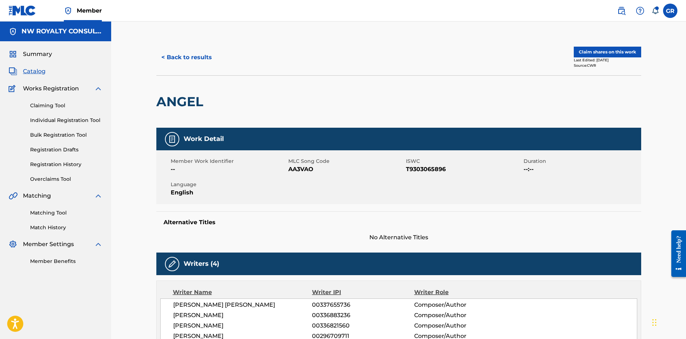
click at [607, 50] on button "Claim shares on this work" at bounding box center [607, 52] width 67 height 11
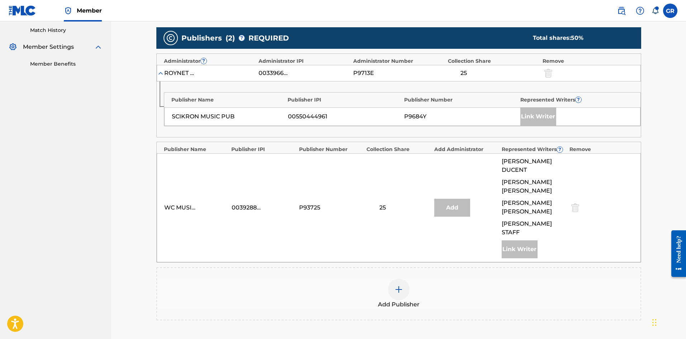
scroll to position [215, 0]
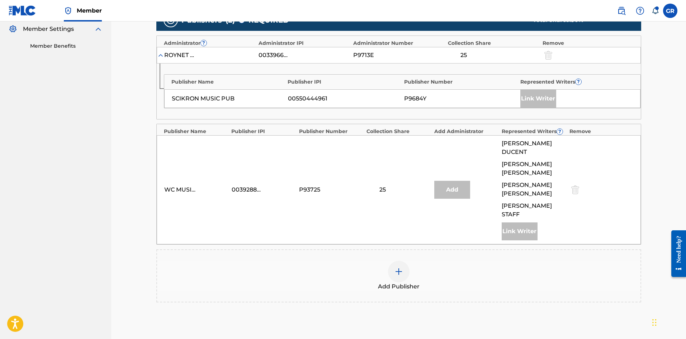
click at [396, 267] on img at bounding box center [399, 271] width 9 height 9
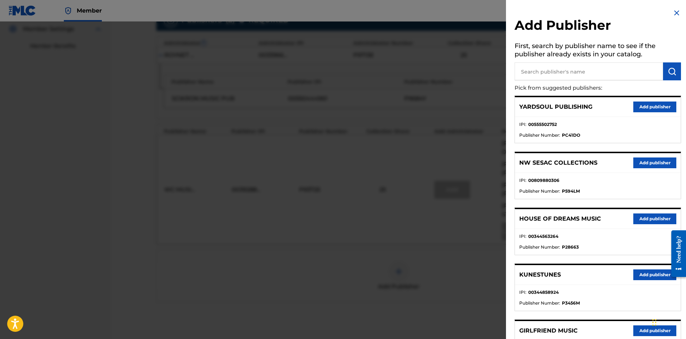
click at [546, 70] on input "text" at bounding box center [589, 71] width 149 height 18
type input "B A M B MUSIC"
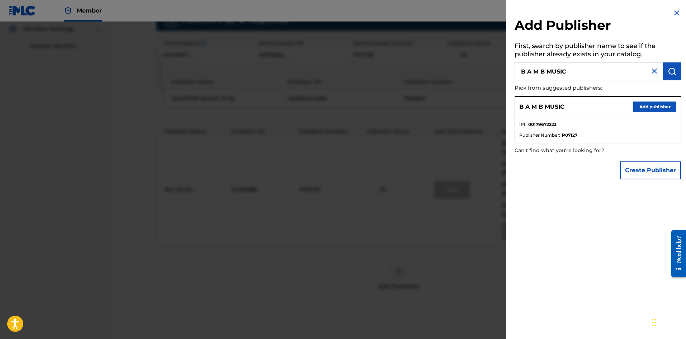
click at [648, 107] on button "Add publisher" at bounding box center [654, 107] width 43 height 11
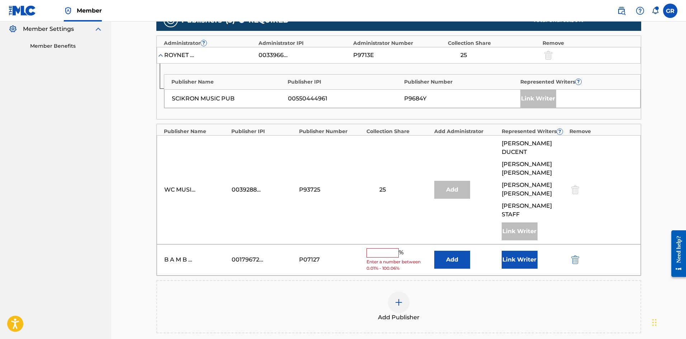
click at [447, 251] on button "Add" at bounding box center [452, 260] width 36 height 18
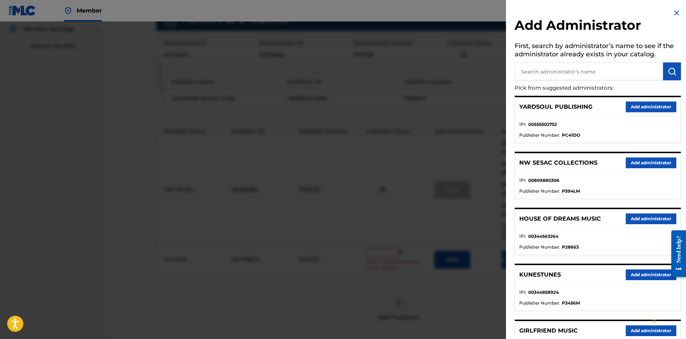
click at [553, 70] on input "text" at bounding box center [589, 71] width 149 height 18
type input "NW COLL"
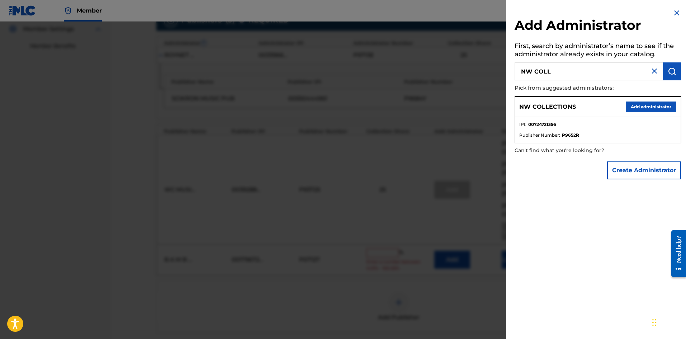
click at [656, 107] on button "Add administrator" at bounding box center [651, 107] width 51 height 11
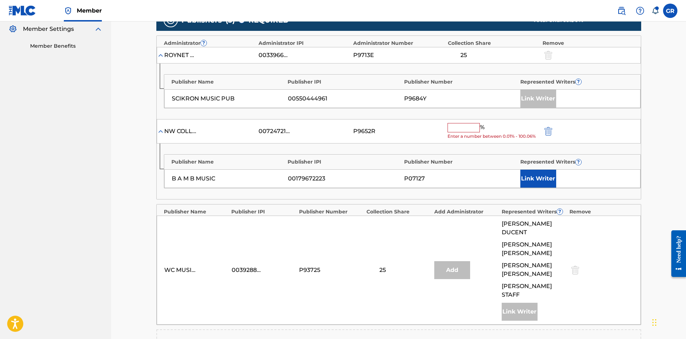
click at [459, 126] on input "text" at bounding box center [464, 127] width 32 height 9
type input "25"
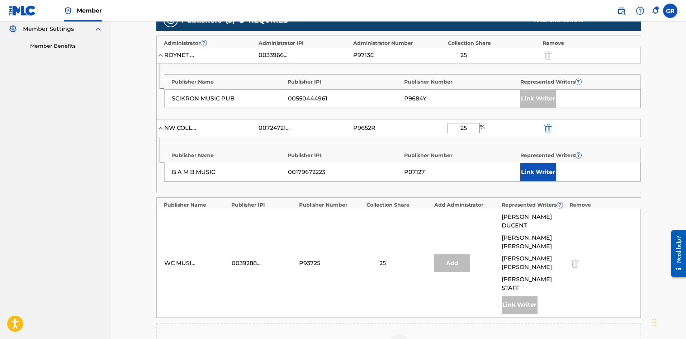
click at [536, 171] on button "Link Writer" at bounding box center [538, 172] width 36 height 18
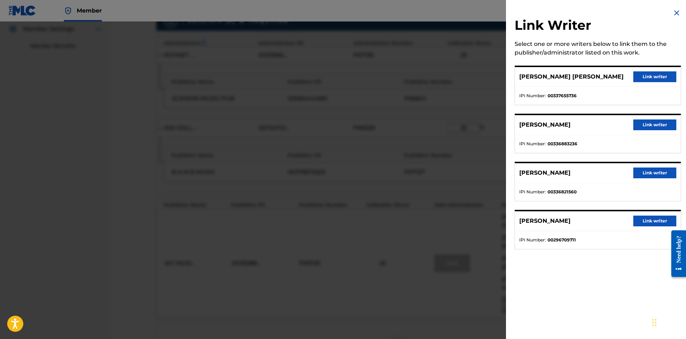
click at [674, 14] on img at bounding box center [677, 13] width 9 height 9
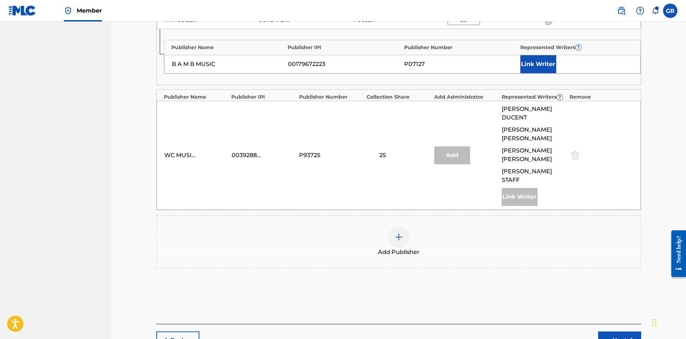
scroll to position [342, 0]
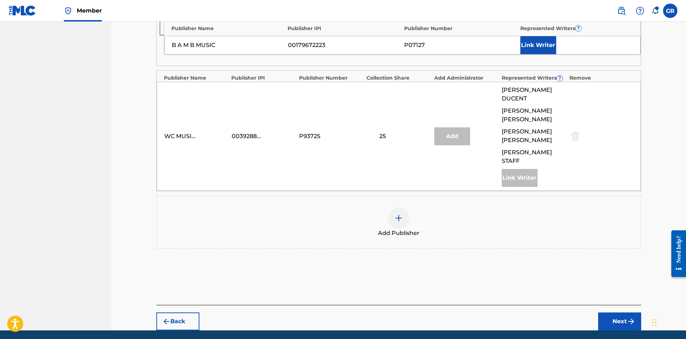
click at [621, 312] on button "Next" at bounding box center [619, 321] width 43 height 18
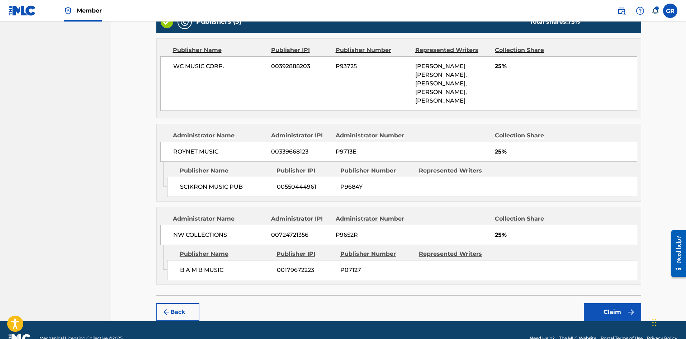
scroll to position [305, 0]
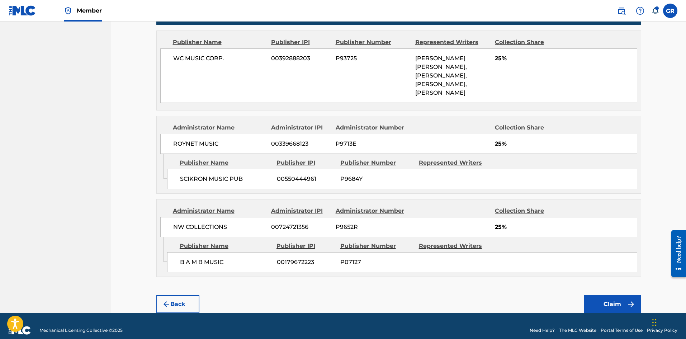
click at [616, 295] on button "Claim" at bounding box center [612, 304] width 57 height 18
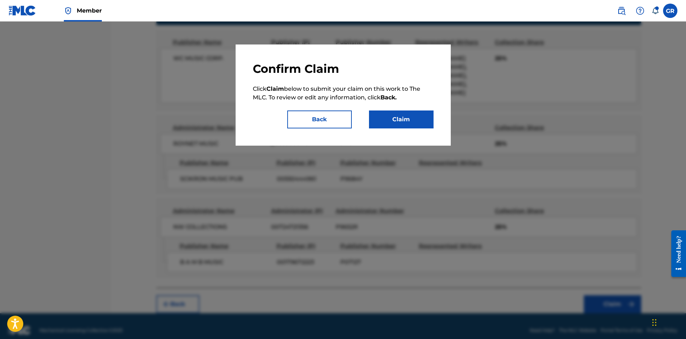
click at [410, 121] on button "Claim" at bounding box center [401, 119] width 65 height 18
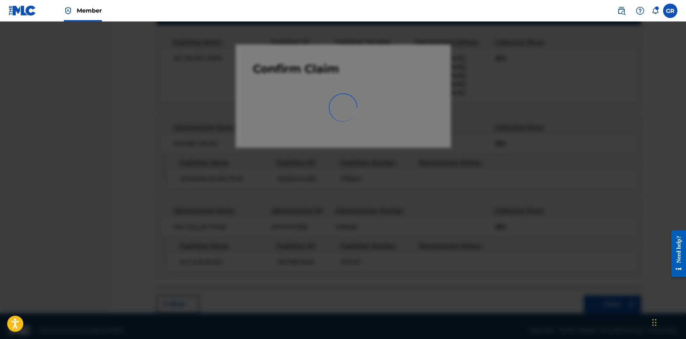
scroll to position [0, 0]
